Goal: Find specific page/section: Find specific page/section

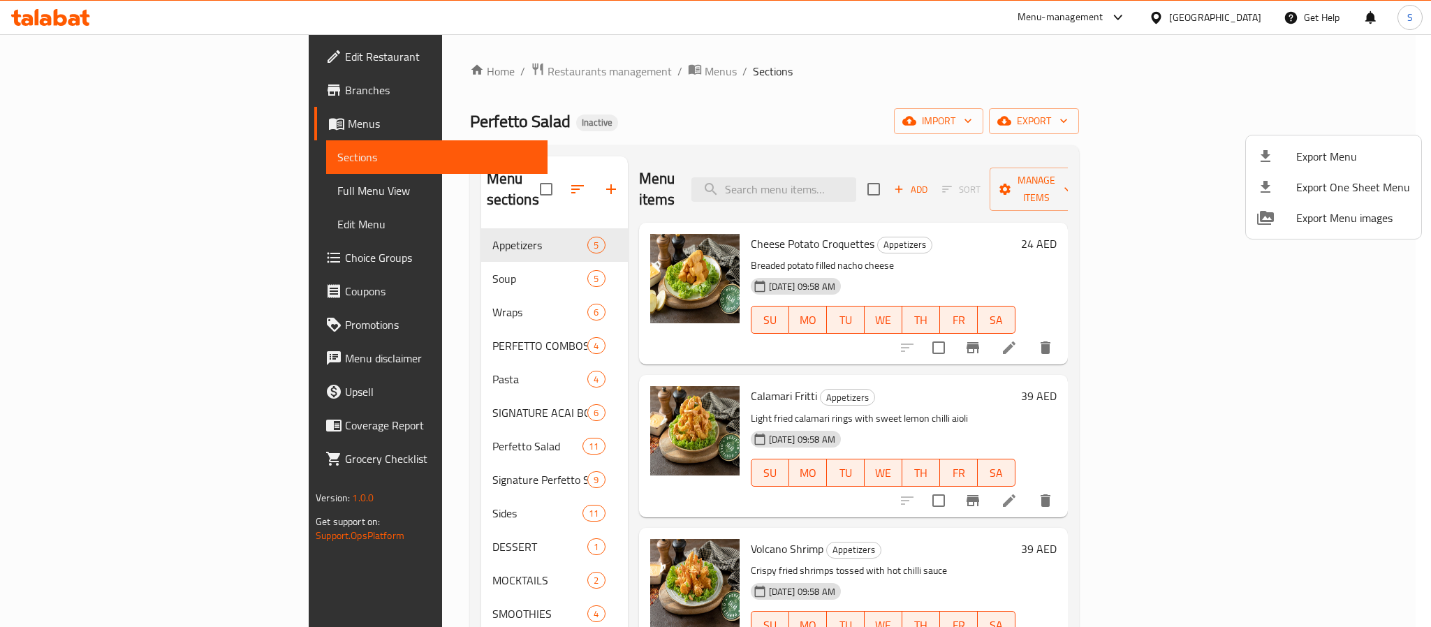
click at [889, 105] on div at bounding box center [715, 313] width 1431 height 627
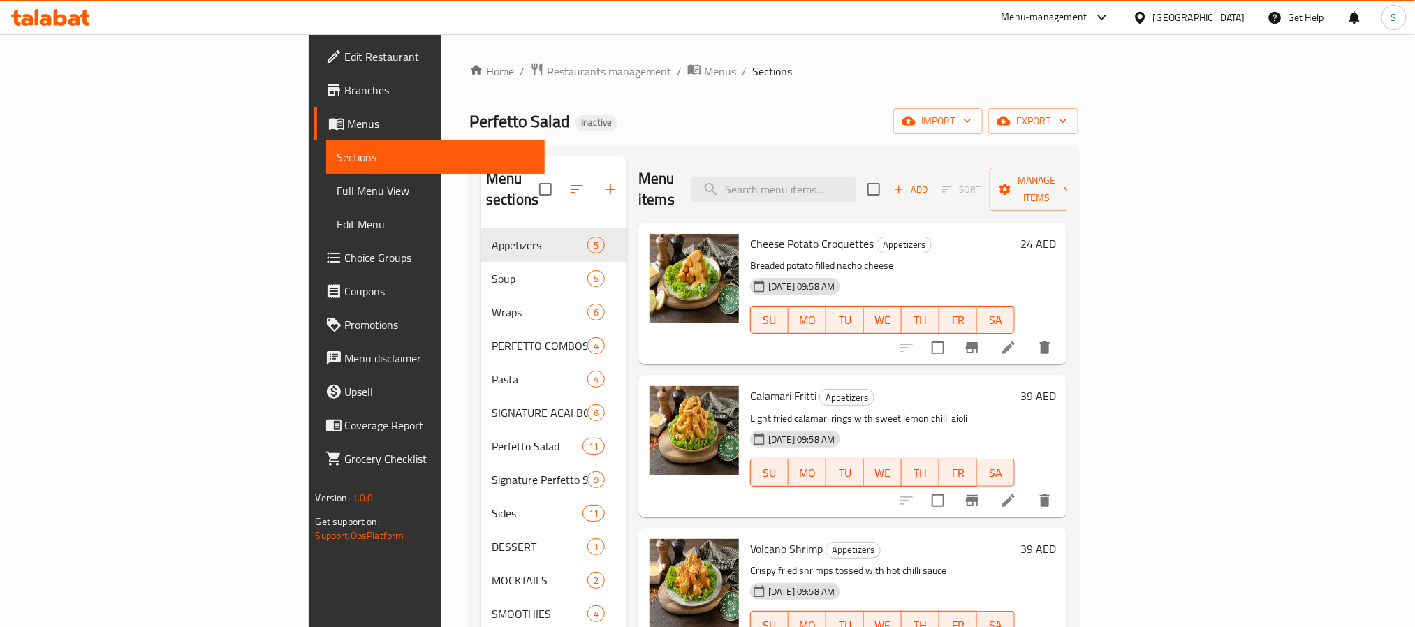
click at [831, 78] on ol "Home / Restaurants management / Menus / Sections" at bounding box center [773, 71] width 609 height 18
click at [348, 124] on span "Menus" at bounding box center [441, 123] width 186 height 17
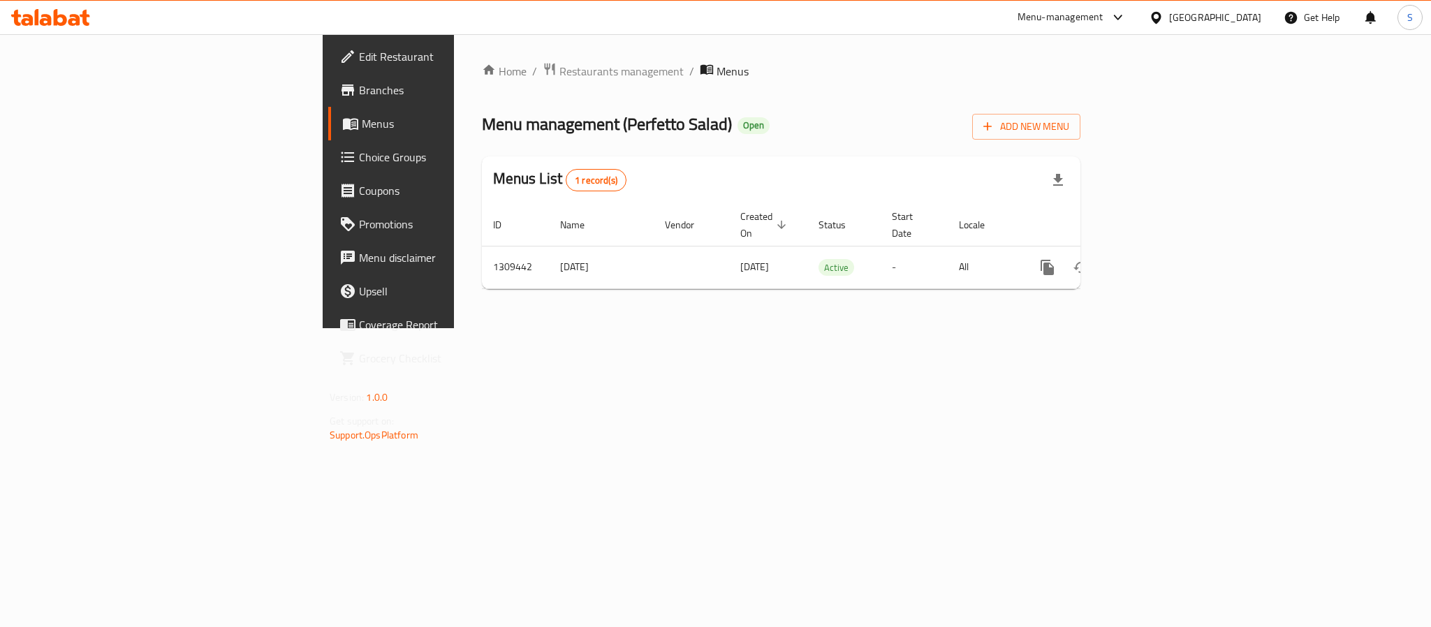
click at [328, 78] on link "Branches" at bounding box center [444, 90] width 233 height 34
click at [359, 88] on span "Branches" at bounding box center [454, 90] width 191 height 17
